Goal: Transaction & Acquisition: Purchase product/service

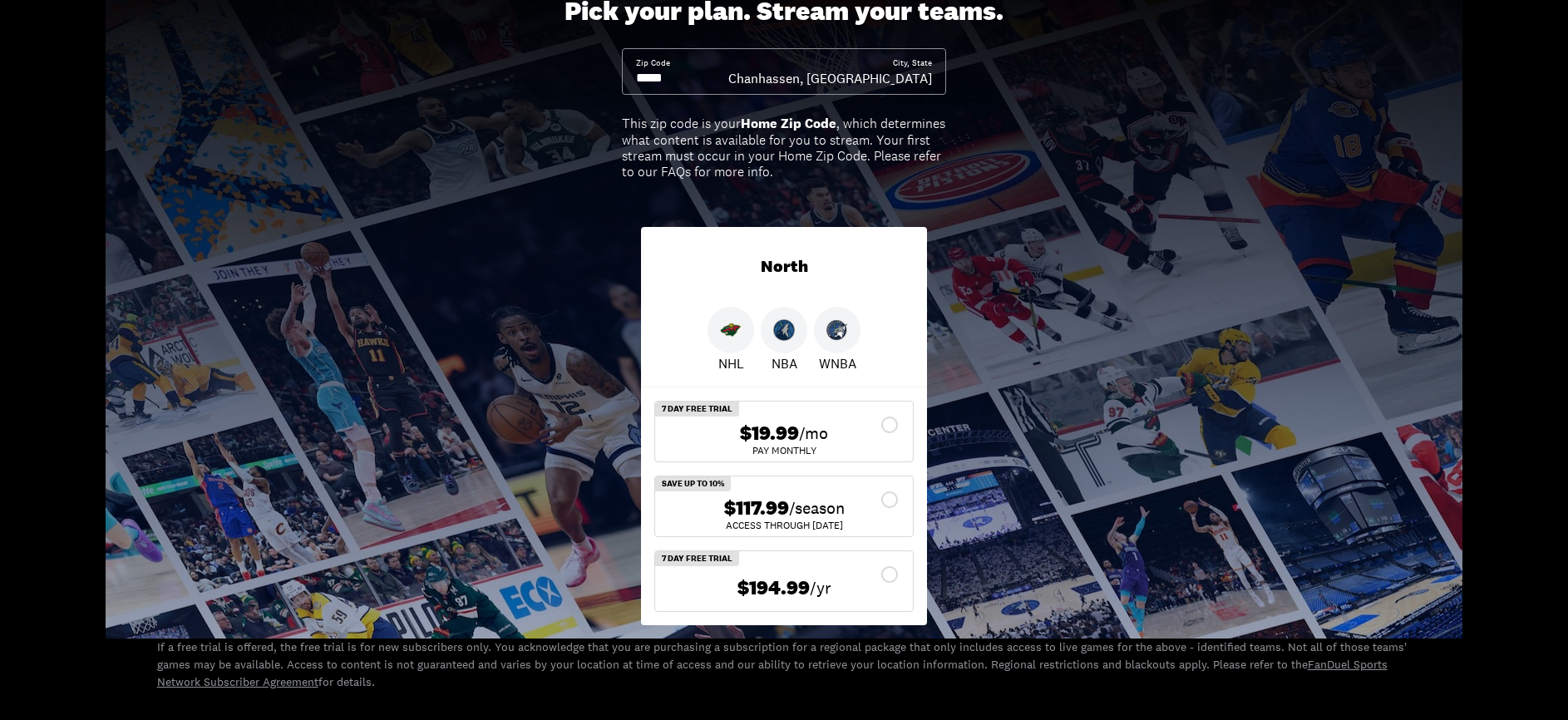
scroll to position [119, 0]
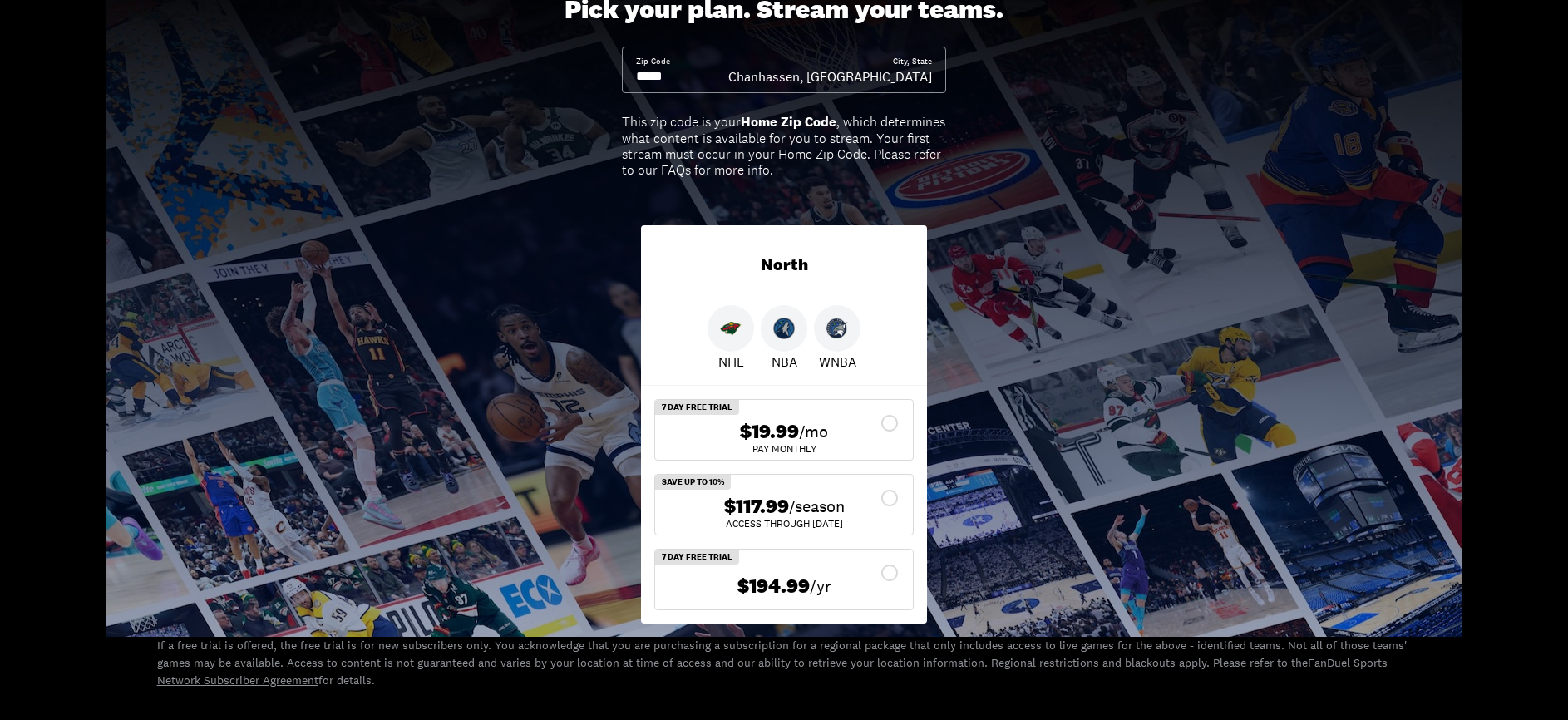
click at [890, 499] on div "$117.99 /season" at bounding box center [784, 507] width 231 height 24
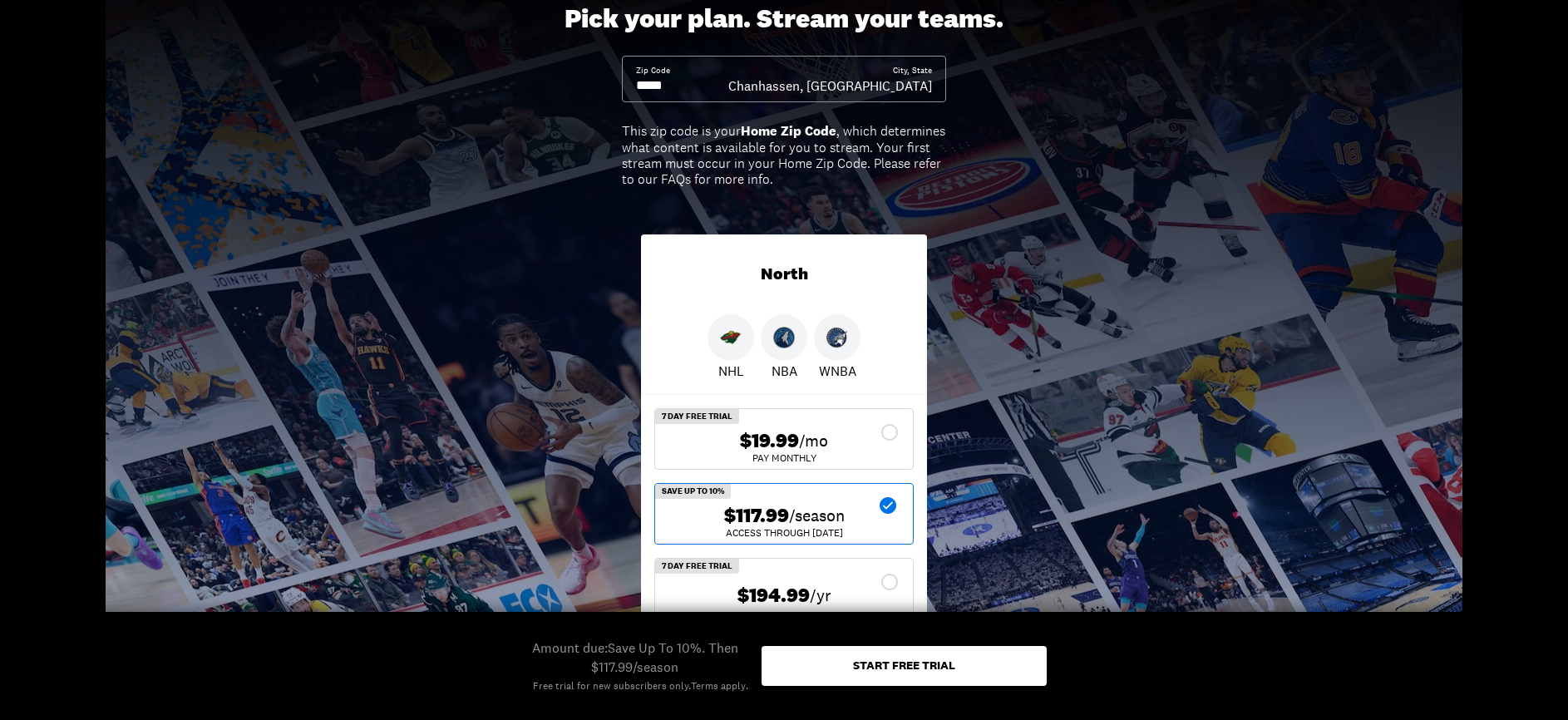
scroll to position [0, 0]
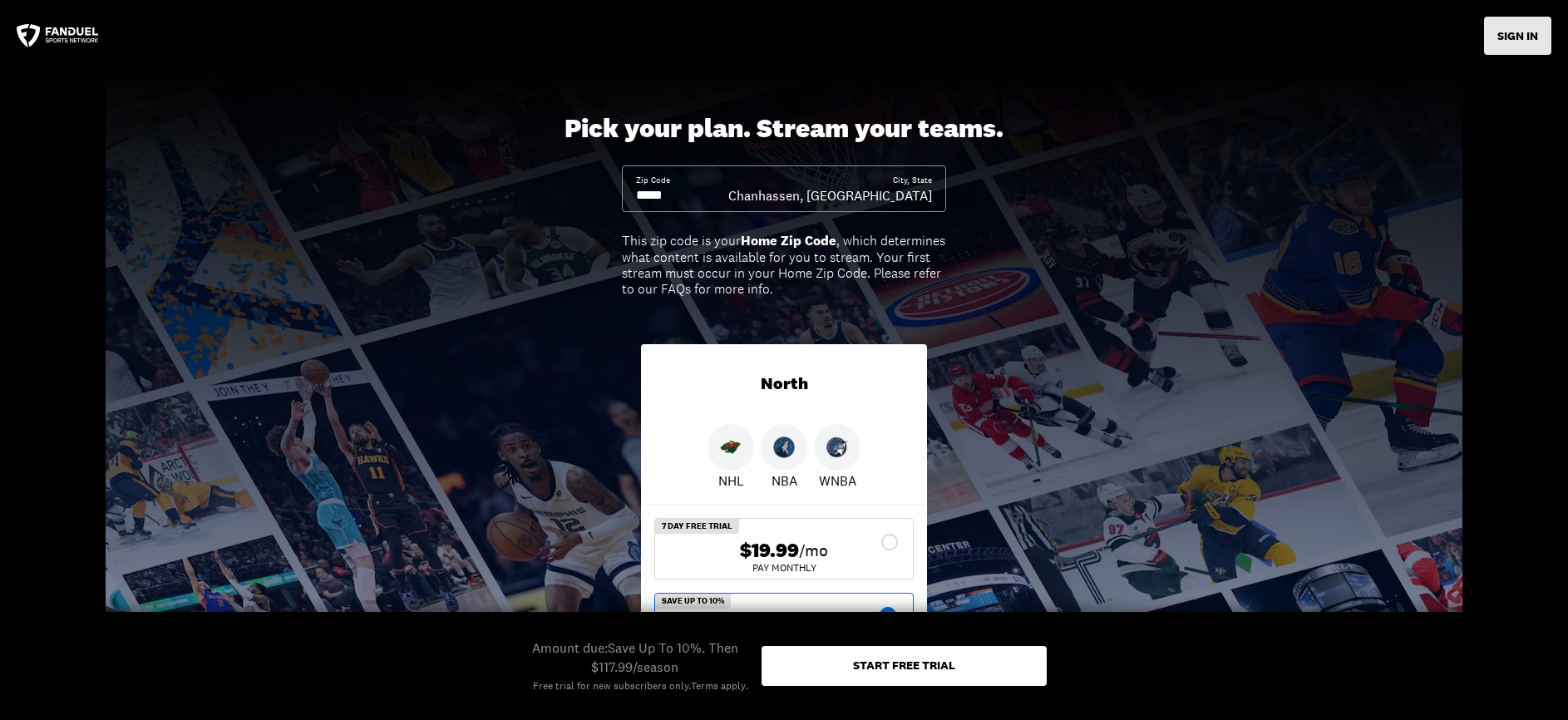
click at [1521, 23] on button "SIGN IN" at bounding box center [1518, 36] width 68 height 38
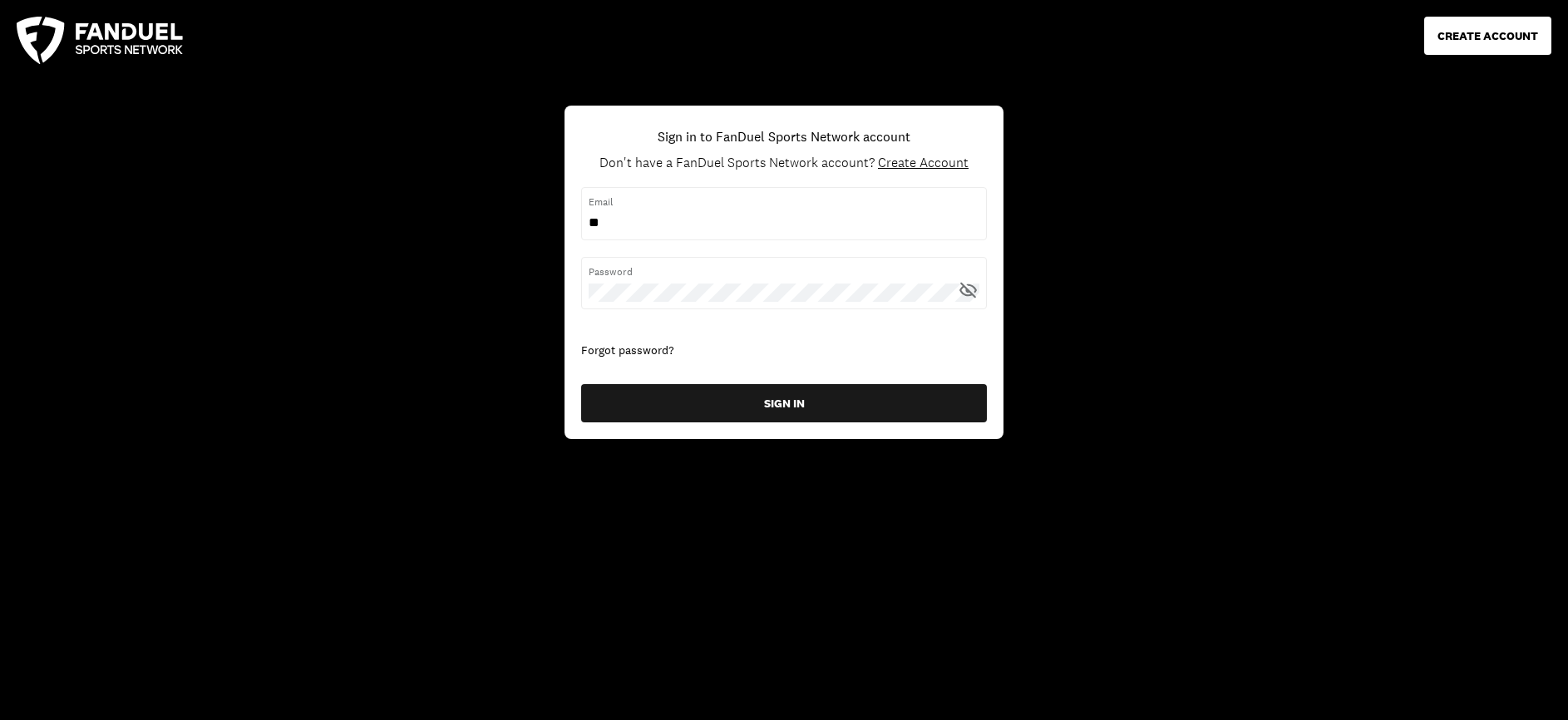
type input "**********"
click at [581, 384] on button "SIGN IN" at bounding box center [784, 403] width 405 height 38
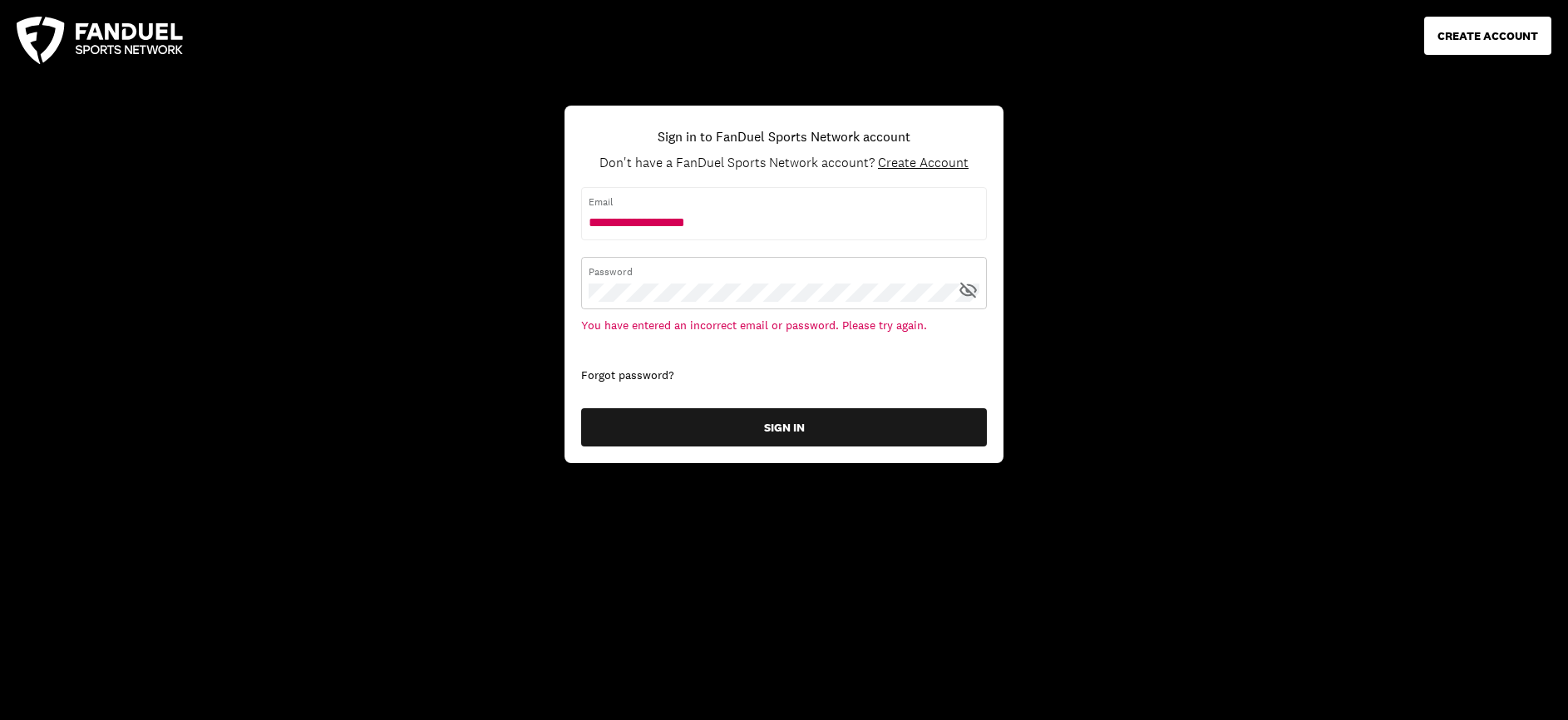
click at [581, 408] on button "SIGN IN" at bounding box center [784, 428] width 405 height 38
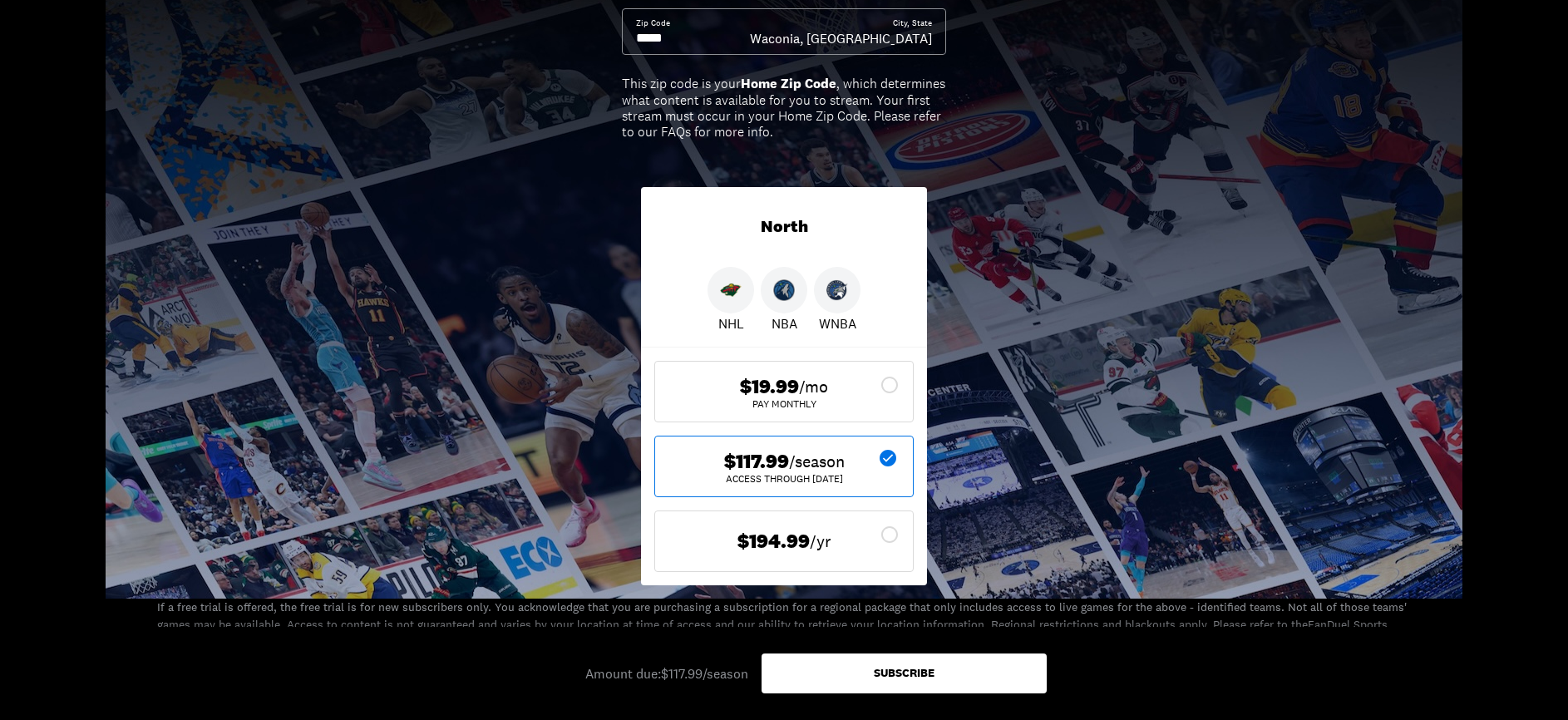
scroll to position [175, 0]
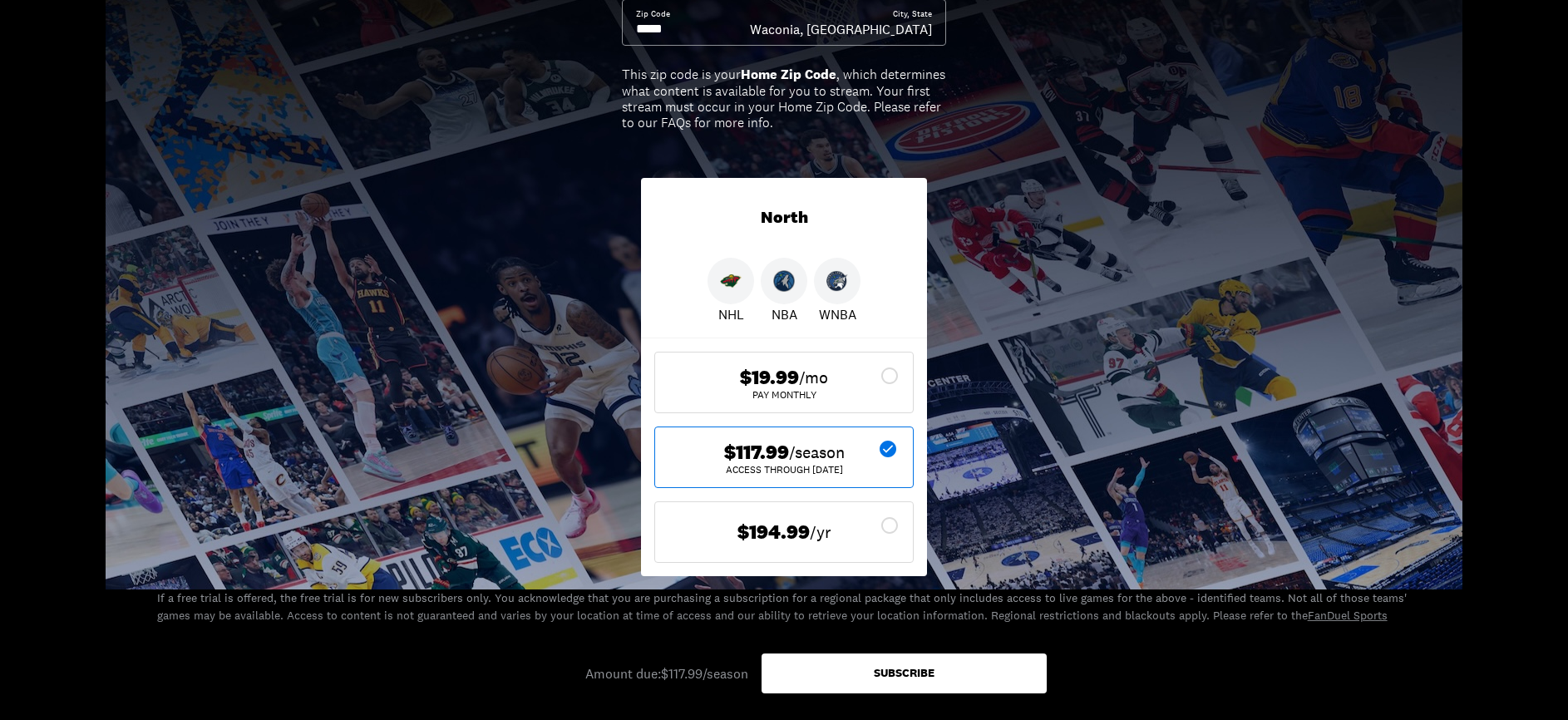
click at [919, 667] on div "Subscribe" at bounding box center [904, 672] width 60 height 12
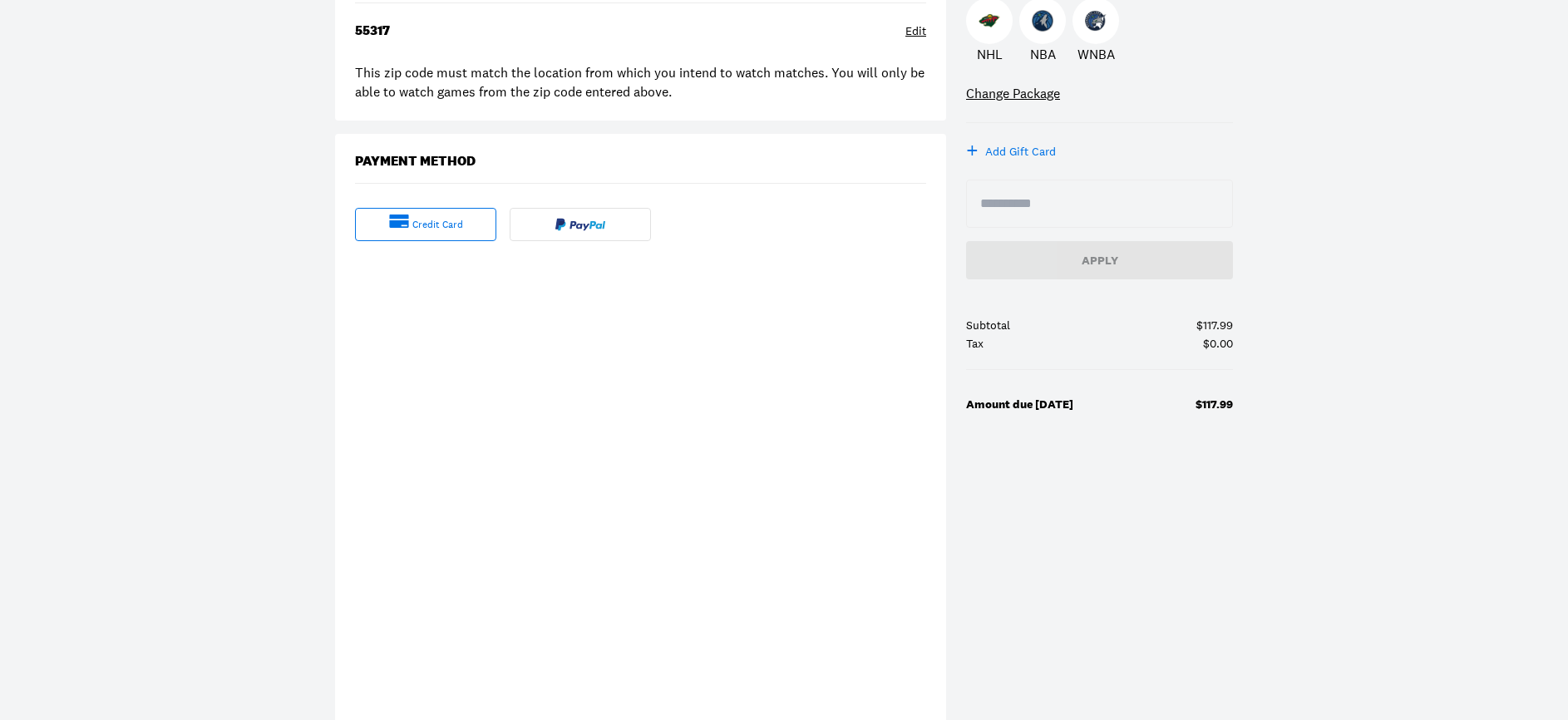
scroll to position [302, 0]
click at [911, 32] on div "Edit" at bounding box center [915, 29] width 21 height 16
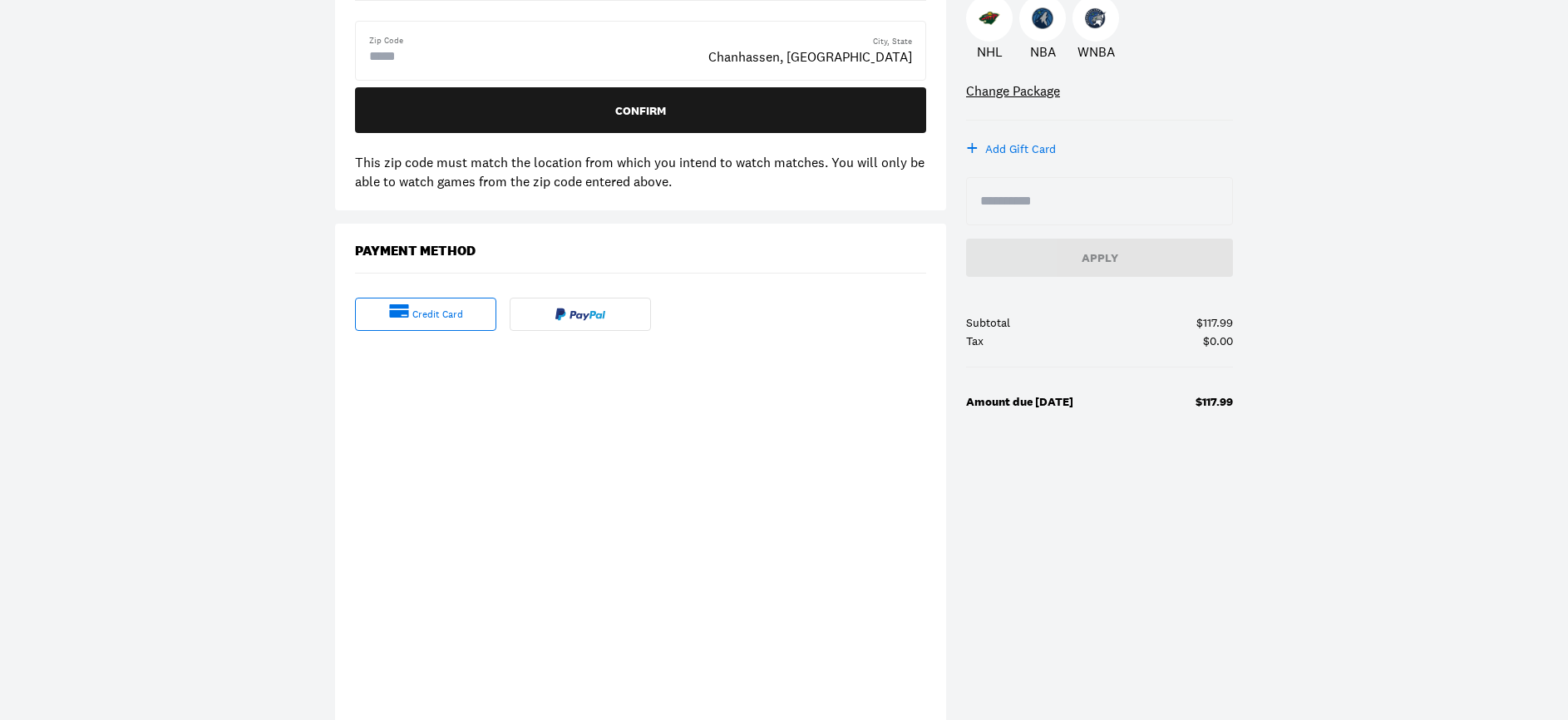
click at [415, 58] on input "text" at bounding box center [436, 57] width 133 height 20
click at [395, 58] on input "text" at bounding box center [436, 57] width 133 height 20
click at [414, 54] on input "text" at bounding box center [436, 57] width 133 height 20
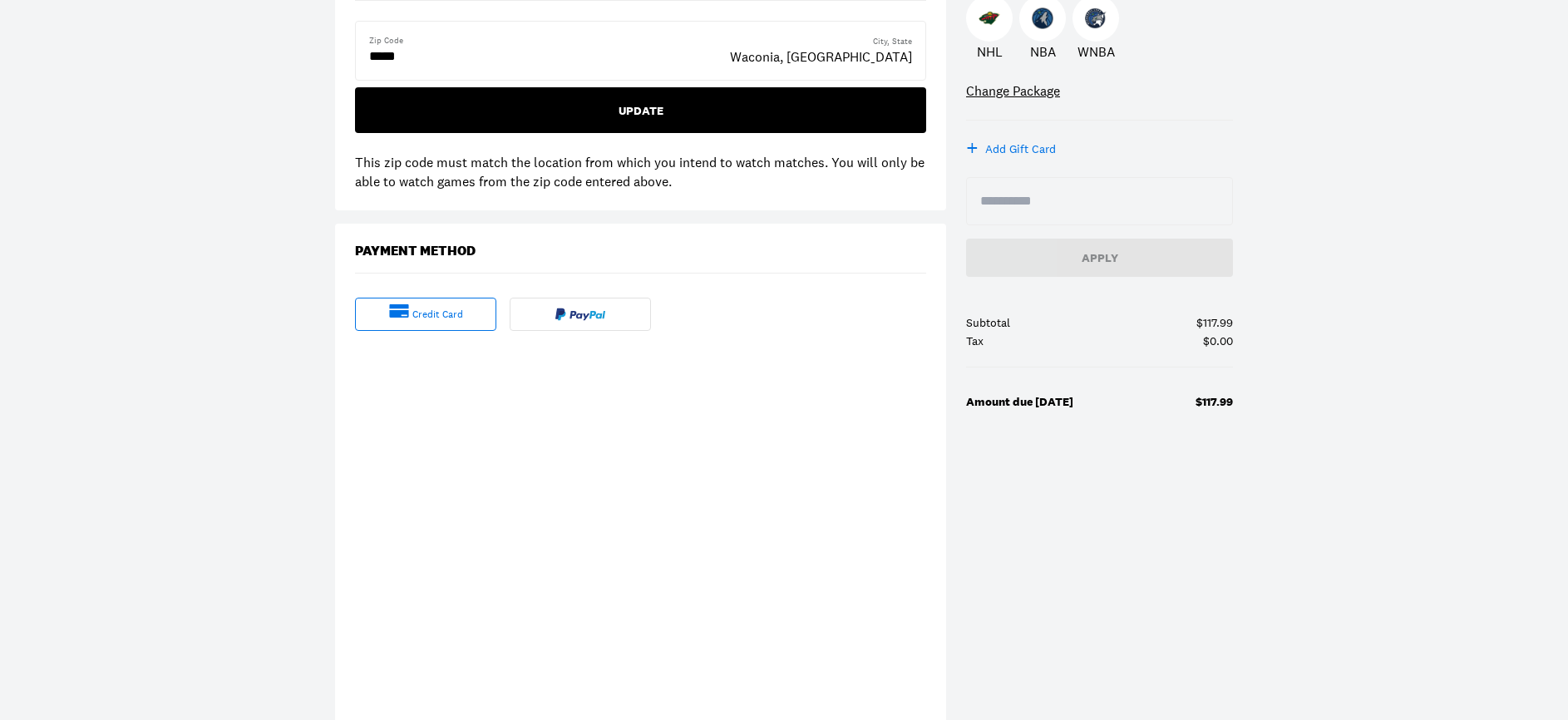
type input "*****"
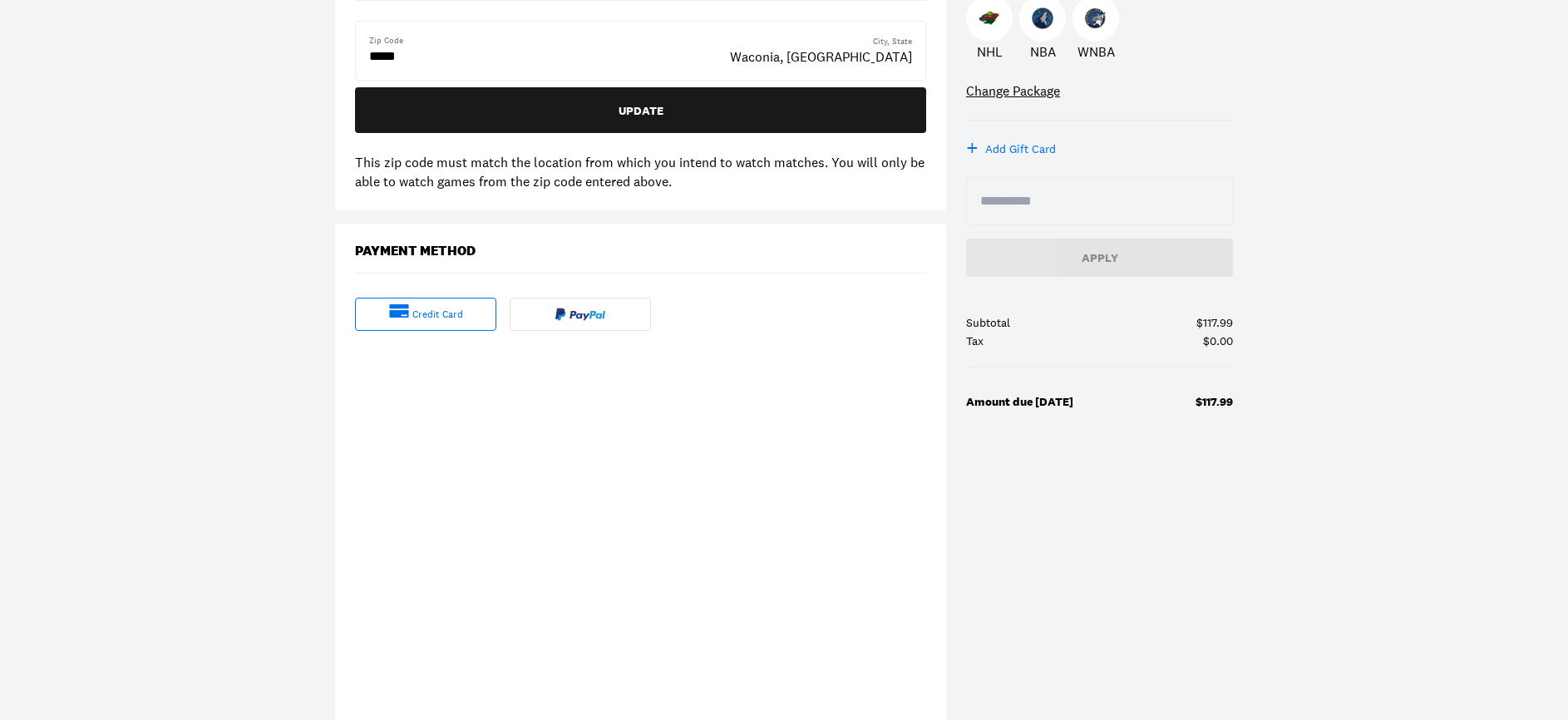
click at [666, 124] on button "Update" at bounding box center [640, 111] width 571 height 46
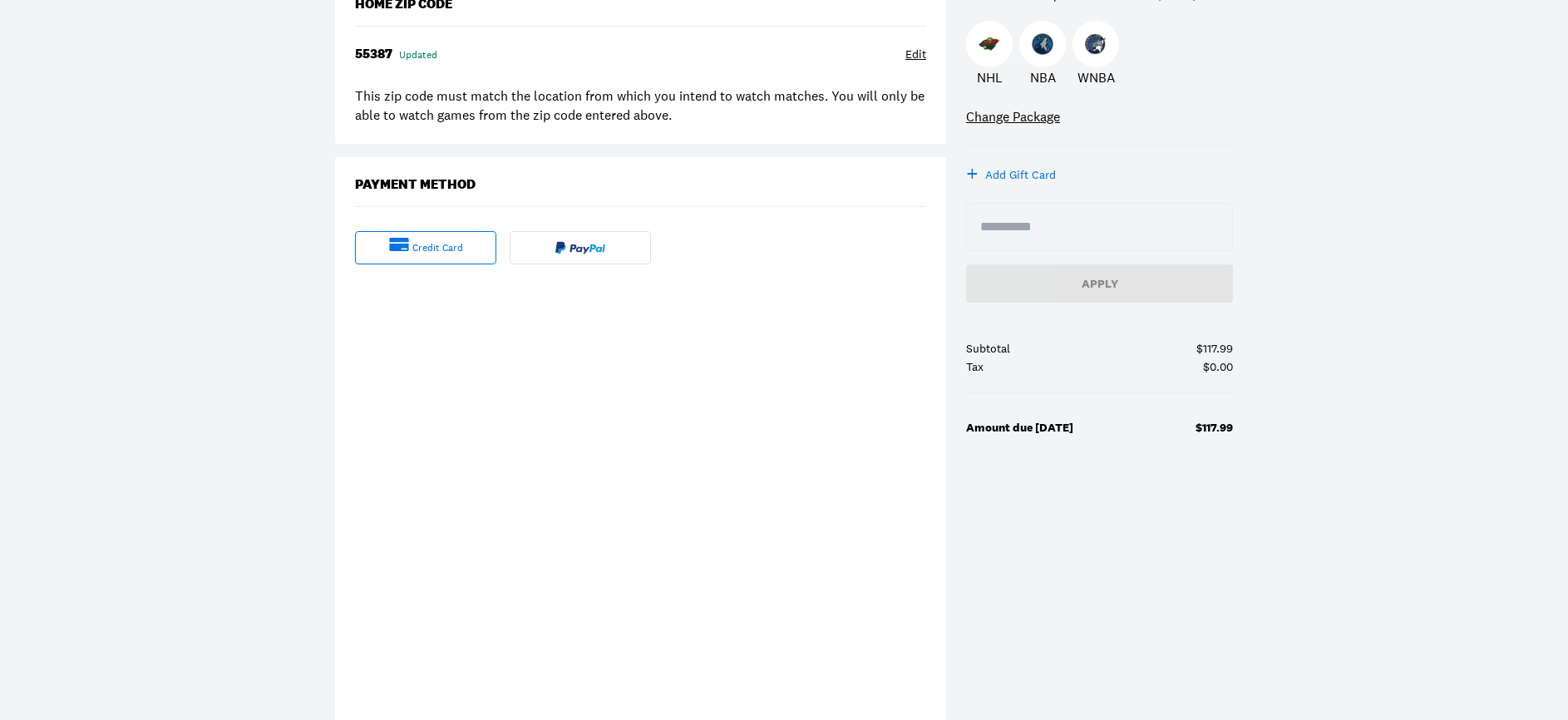
scroll to position [286, 0]
